Goal: Information Seeking & Learning: Learn about a topic

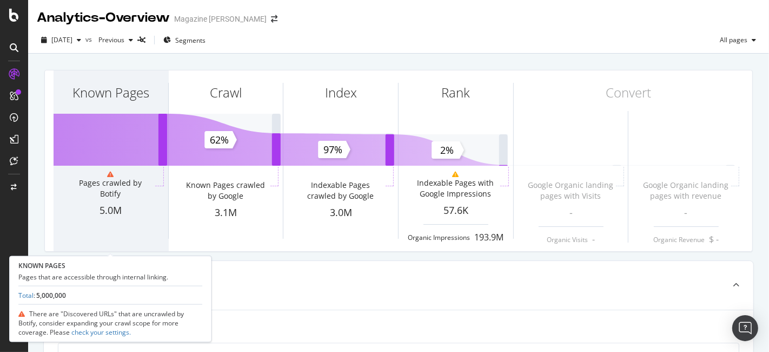
click at [108, 115] on div "Known Pages" at bounding box center [111, 111] width 115 height 83
click at [119, 96] on div "Known Pages" at bounding box center [110, 92] width 77 height 18
click at [118, 130] on div "Known Pages" at bounding box center [111, 111] width 115 height 83
click at [96, 97] on div "Known Pages" at bounding box center [110, 92] width 77 height 18
